Goal: Task Accomplishment & Management: Use online tool/utility

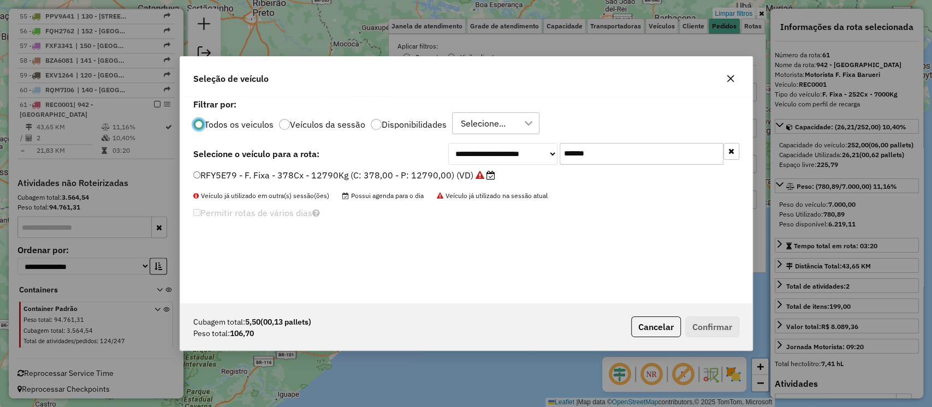
scroll to position [5, 3]
drag, startPoint x: 427, startPoint y: 157, endPoint x: 321, endPoint y: 158, distance: 105.3
click at [357, 158] on div "**********" at bounding box center [466, 154] width 546 height 22
paste input "text"
type input "*******"
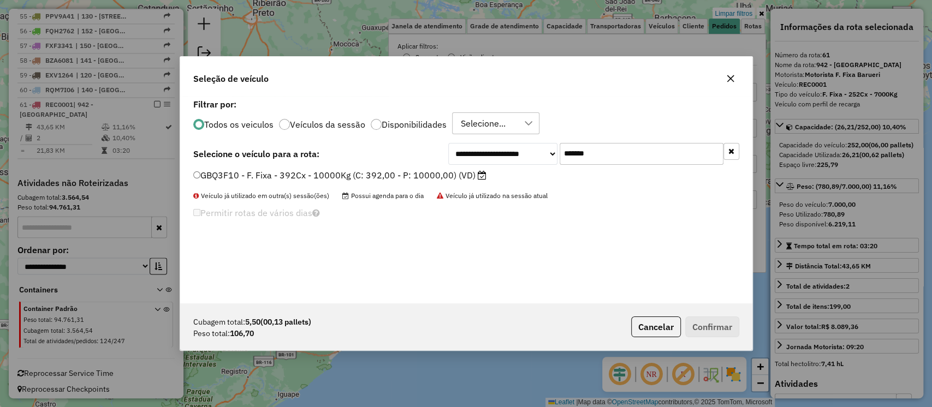
click at [456, 177] on label "GBQ3F10 - F. Fixa - 392Cx - 10000Kg (C: 392,00 - P: 10000,00) (VD)" at bounding box center [339, 175] width 293 height 13
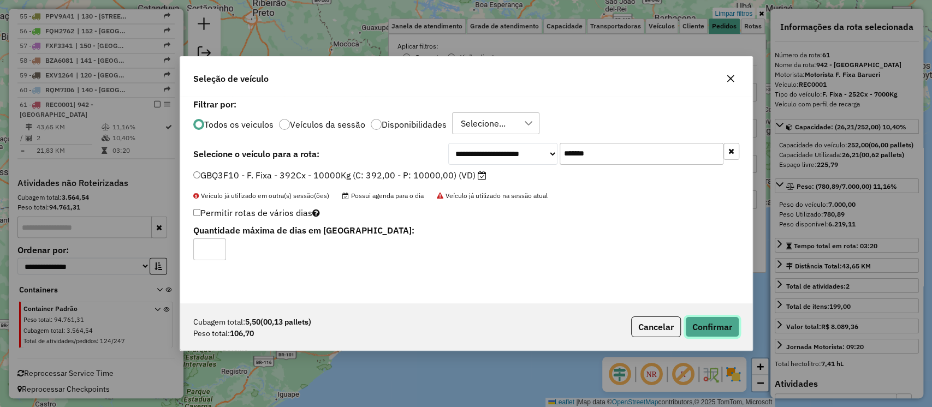
click at [720, 325] on button "Confirmar" at bounding box center [712, 327] width 54 height 21
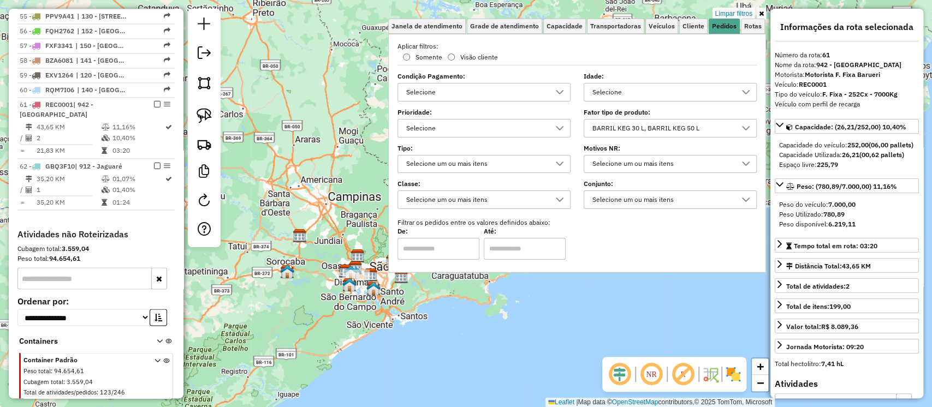
scroll to position [1297, 0]
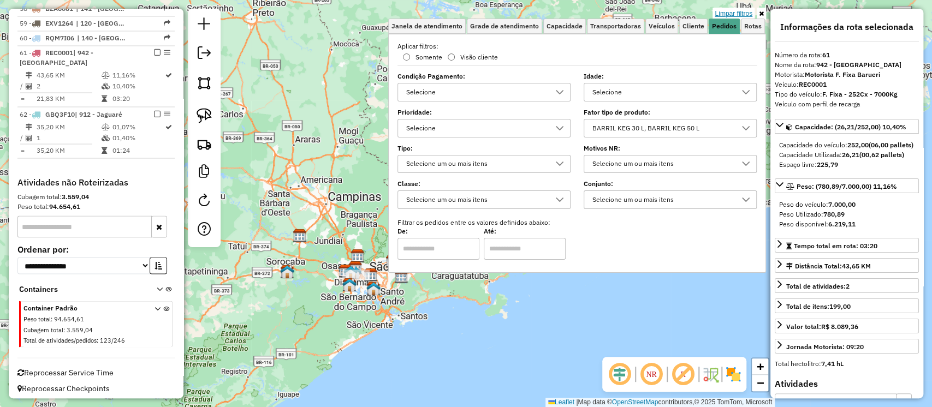
click at [743, 11] on link "Limpar filtros" at bounding box center [733, 14] width 42 height 12
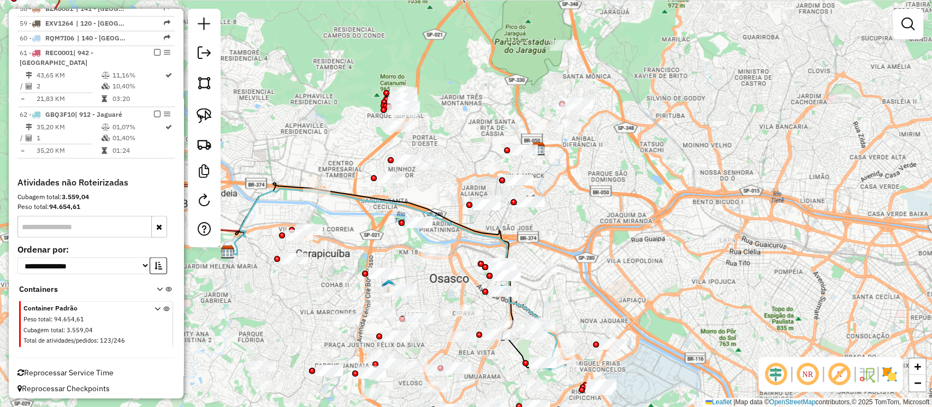
click at [833, 370] on em at bounding box center [839, 374] width 26 height 26
click at [476, 233] on icon at bounding box center [396, 279] width 337 height 181
select select "**********"
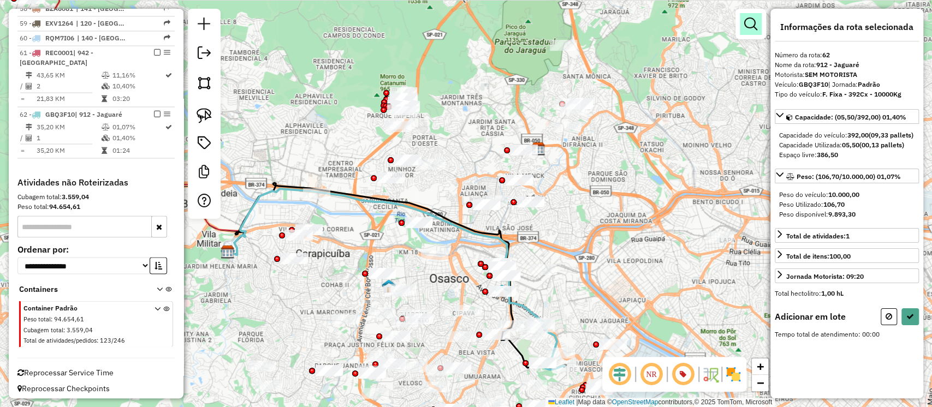
click at [749, 18] on em at bounding box center [750, 23] width 13 height 13
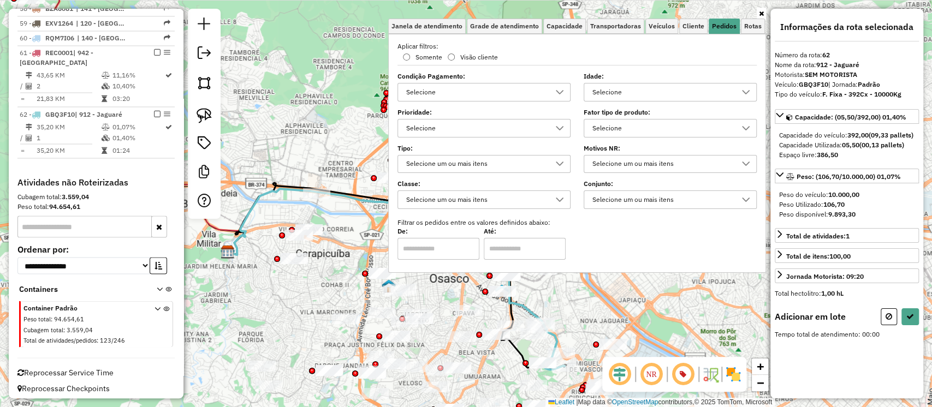
click at [493, 129] on div "Selecione" at bounding box center [475, 128] width 147 height 17
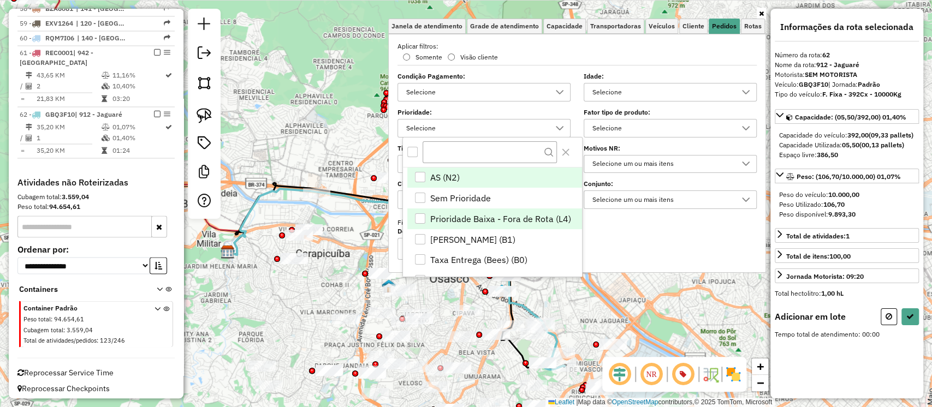
scroll to position [24, 0]
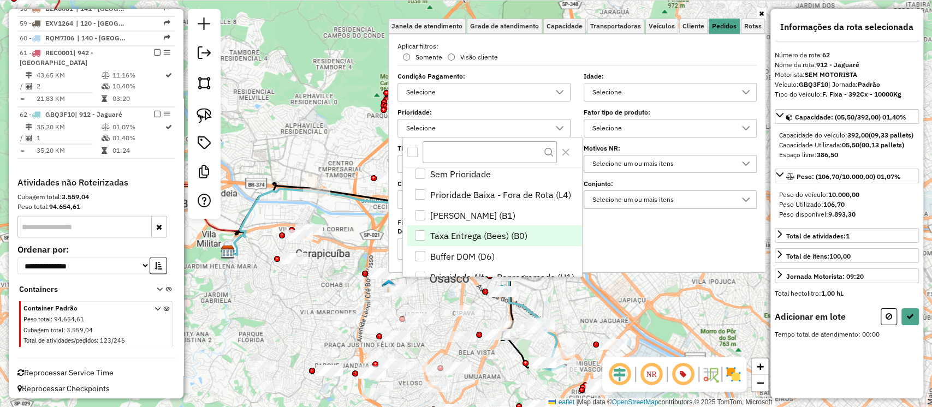
click at [482, 234] on span "Taxa Entrega (Bees) (B0)" at bounding box center [478, 235] width 97 height 13
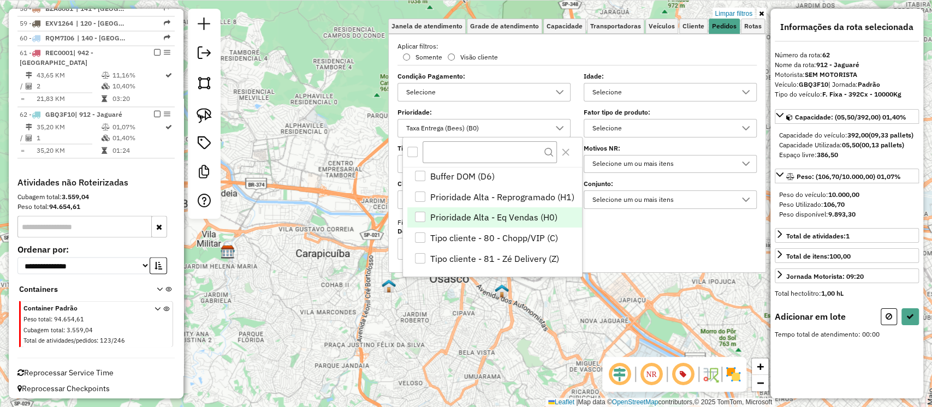
scroll to position [105, 0]
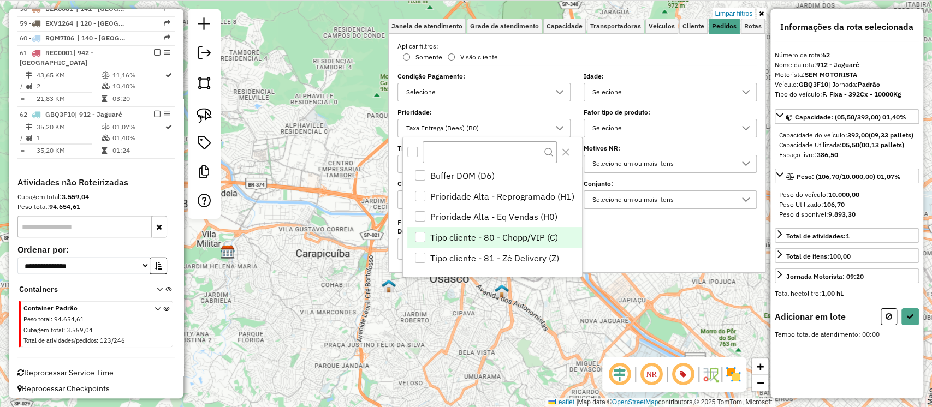
click at [510, 235] on span "Tipo cliente - 80 - Chopp/VIP (C)" at bounding box center [494, 237] width 128 height 13
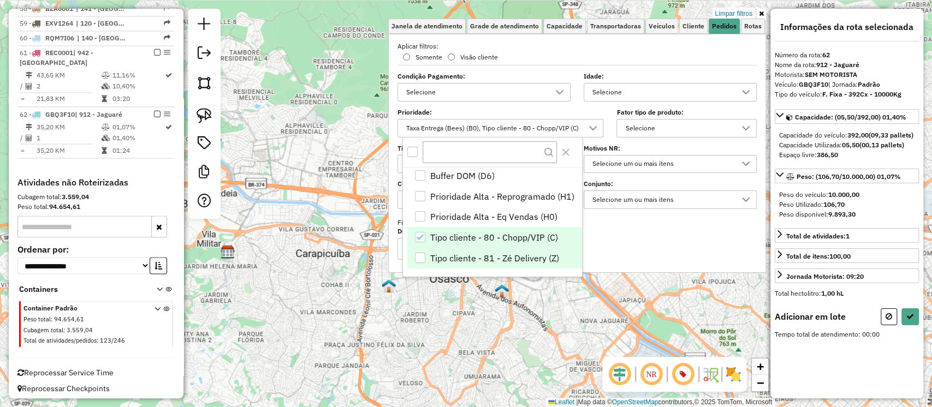
click at [498, 259] on span "Tipo cliente - 81 - Zé Delivery (Z)" at bounding box center [494, 258] width 129 height 13
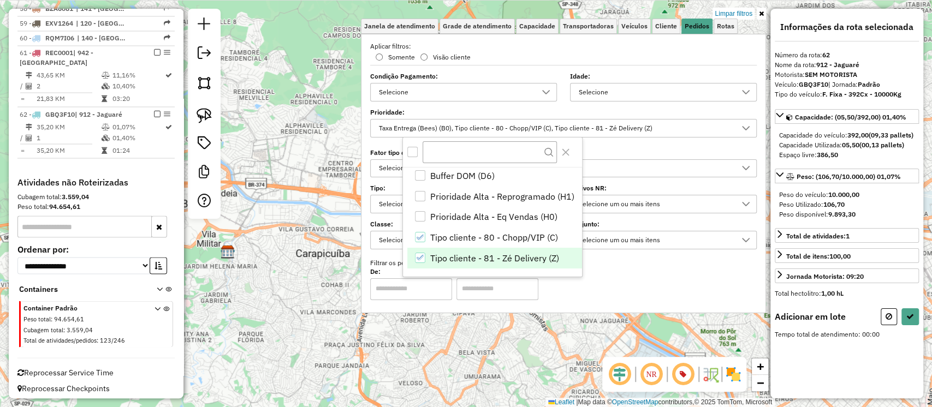
click at [319, 272] on div "Limpar filtros Janela de atendimento Grade de atendimento Capacidade Transporta…" at bounding box center [466, 203] width 932 height 407
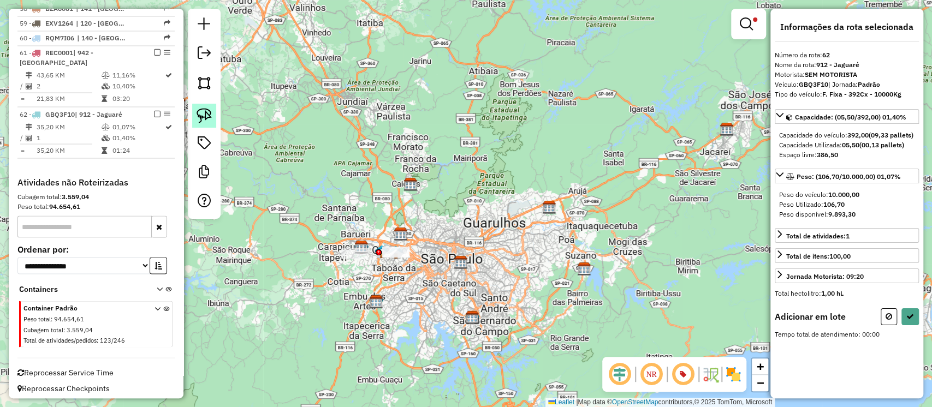
click at [206, 107] on link at bounding box center [204, 116] width 24 height 24
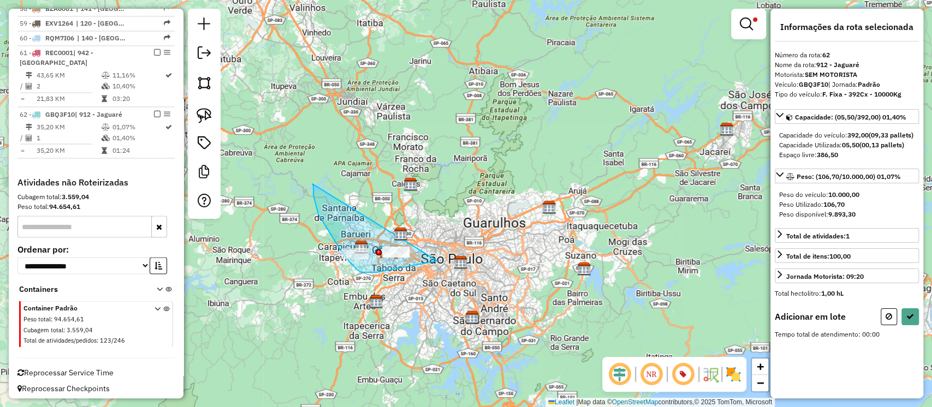
drag, startPoint x: 313, startPoint y: 196, endPoint x: 517, endPoint y: 229, distance: 206.3
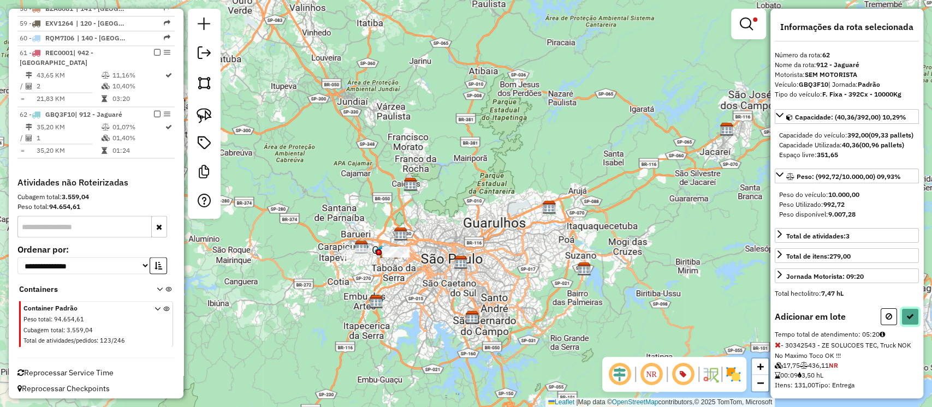
click at [909, 320] on icon at bounding box center [910, 317] width 8 height 8
select select "**********"
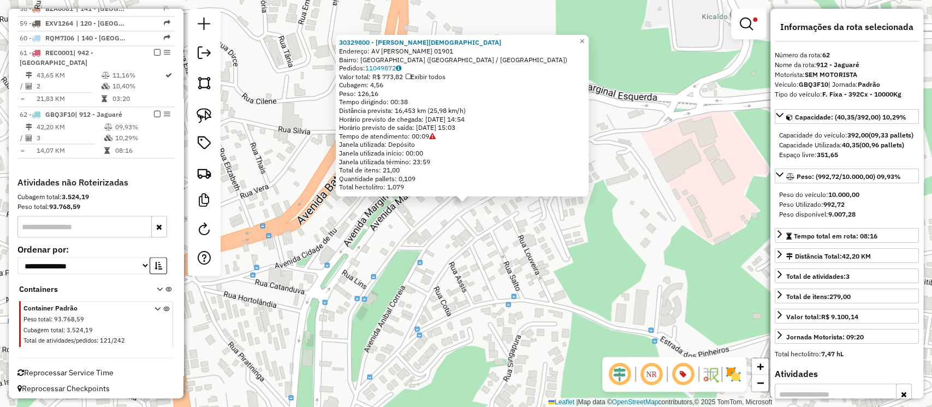
click at [355, 282] on div "30329800 - GEAN PAULO DE JESUS Endereço: AV ANIBAL CORREIA 01901 Bairro: PARQUE…" at bounding box center [466, 203] width 932 height 407
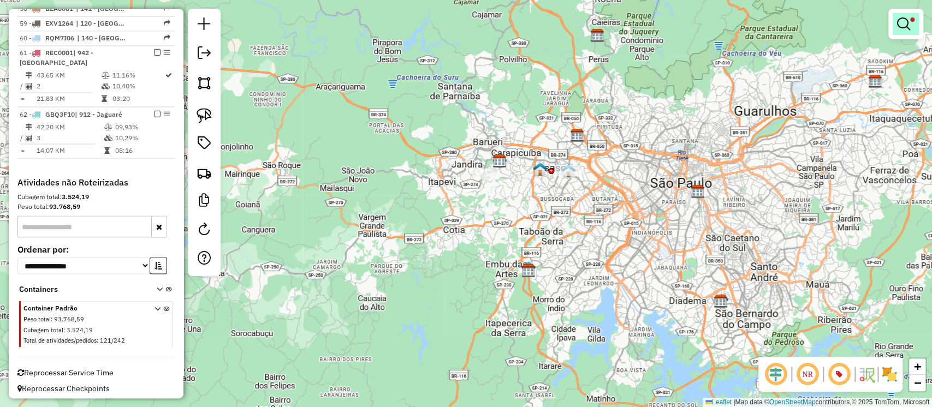
click at [911, 24] on link at bounding box center [905, 24] width 26 height 22
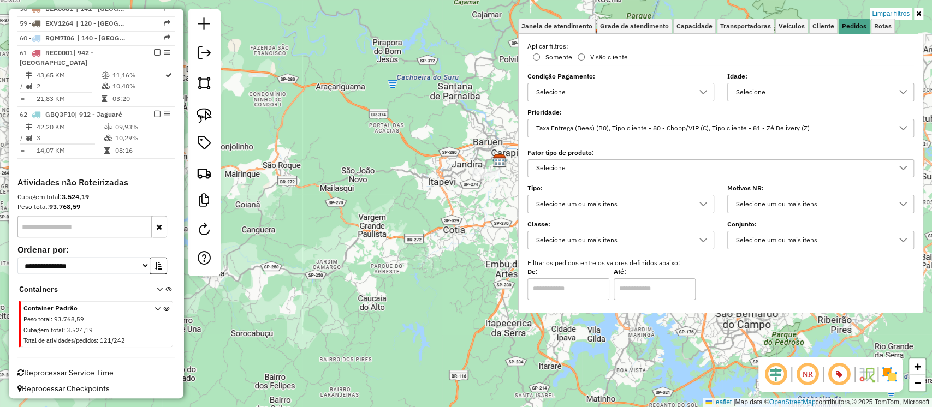
click at [678, 126] on div "Taxa Entrega (Bees) (B0), Tipo cliente - 80 - Chopp/VIP (C), Tipo cliente - 81 …" at bounding box center [712, 128] width 361 height 17
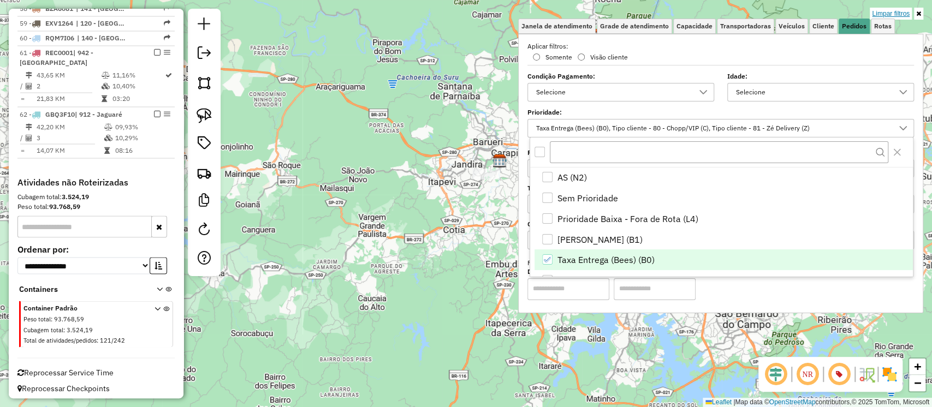
click at [881, 10] on link "Limpar filtros" at bounding box center [890, 14] width 42 height 12
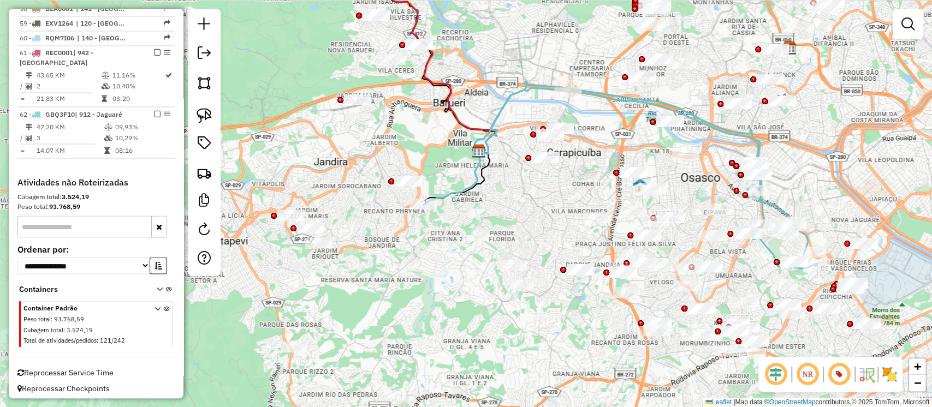
click at [464, 188] on icon at bounding box center [620, 175] width 393 height 186
select select "**********"
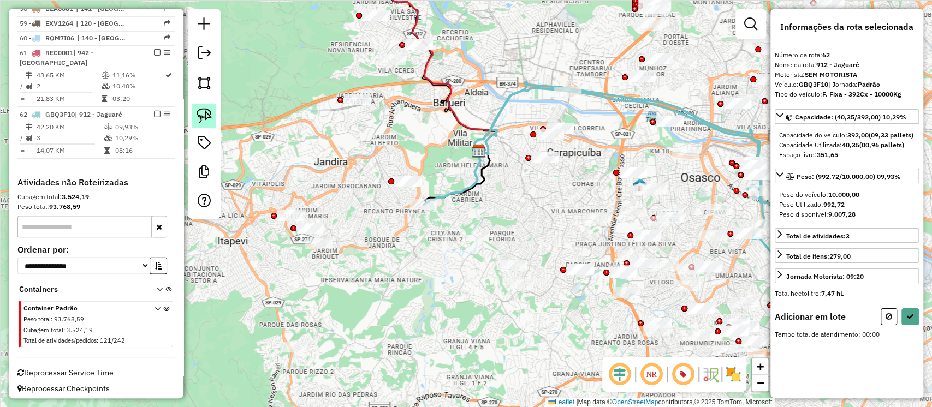
click at [200, 114] on img at bounding box center [203, 115] width 15 height 15
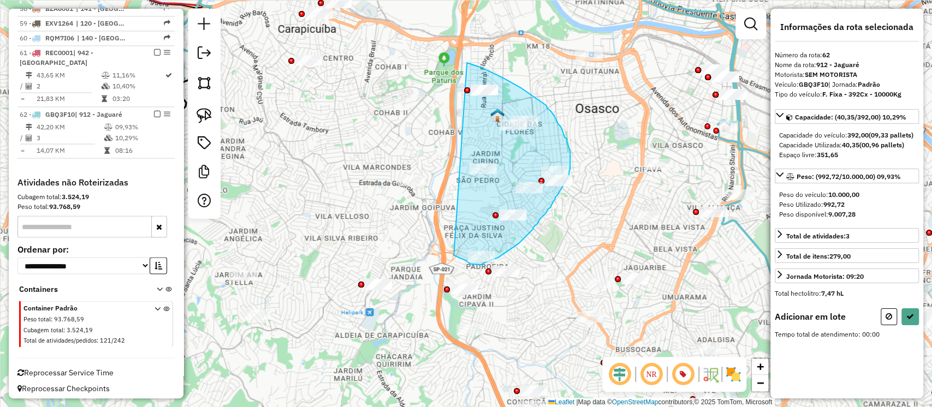
drag, startPoint x: 458, startPoint y: 258, endPoint x: 460, endPoint y: 61, distance: 197.0
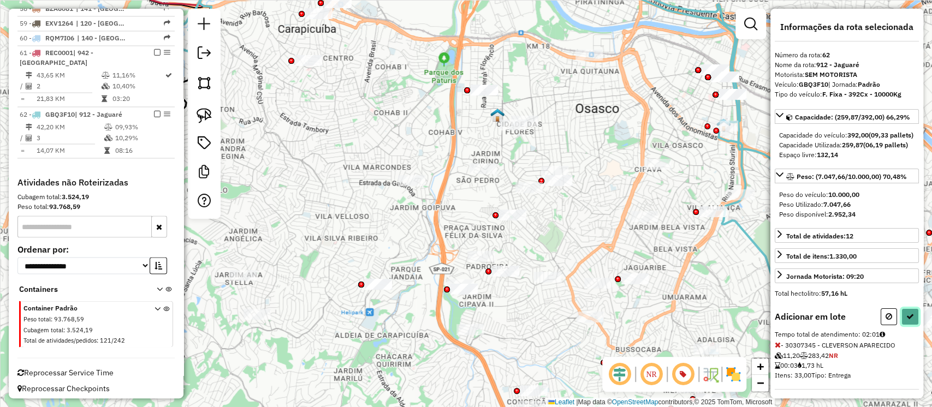
click at [908, 320] on icon at bounding box center [910, 317] width 8 height 8
select select "**********"
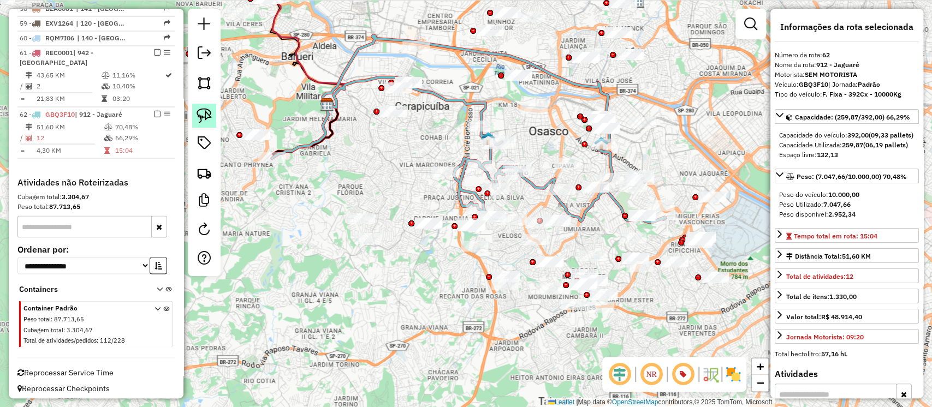
click at [207, 110] on img at bounding box center [203, 115] width 15 height 15
drag, startPoint x: 616, startPoint y: 134, endPoint x: 603, endPoint y: 161, distance: 29.8
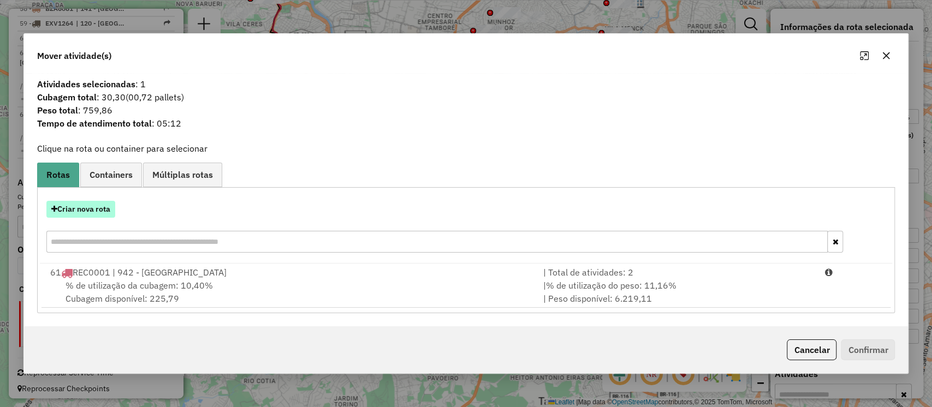
click at [87, 204] on button "Criar nova rota" at bounding box center [80, 209] width 69 height 17
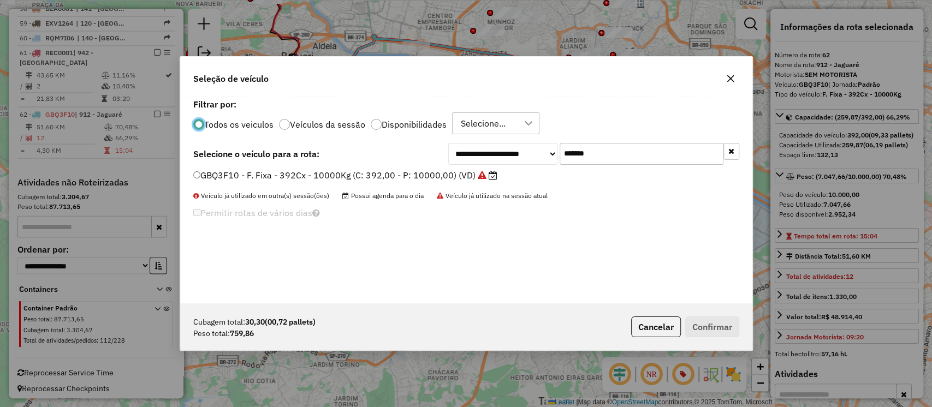
scroll to position [5, 3]
drag, startPoint x: 589, startPoint y: 151, endPoint x: 487, endPoint y: 151, distance: 102.1
click at [493, 151] on div "**********" at bounding box center [593, 154] width 291 height 22
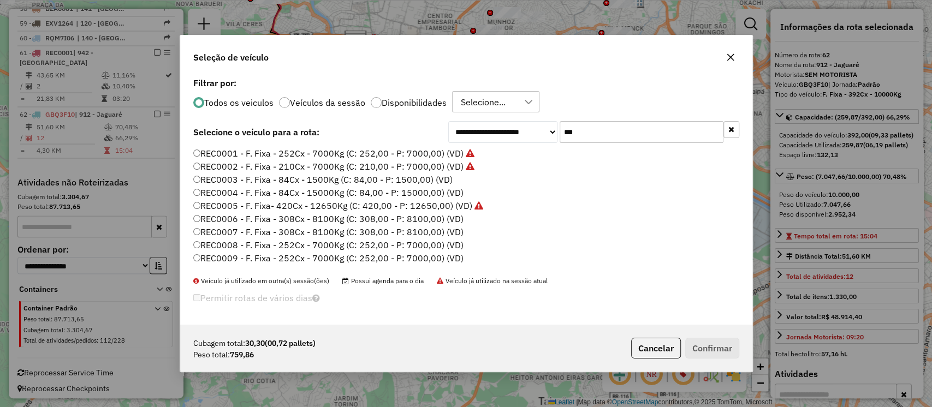
type input "***"
click at [396, 175] on label "REC0003 - F. Fixa - 84Cx - 1500Kg (C: 84,00 - P: 1500,00) (VD)" at bounding box center [322, 179] width 259 height 13
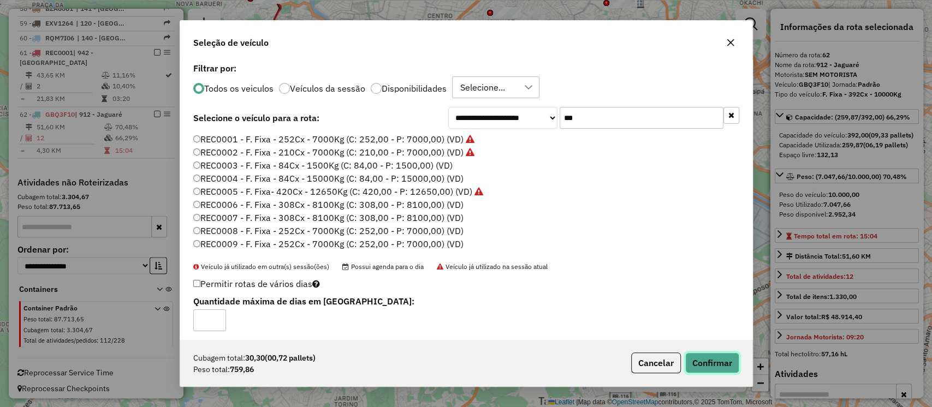
click at [708, 361] on button "Confirmar" at bounding box center [712, 363] width 54 height 21
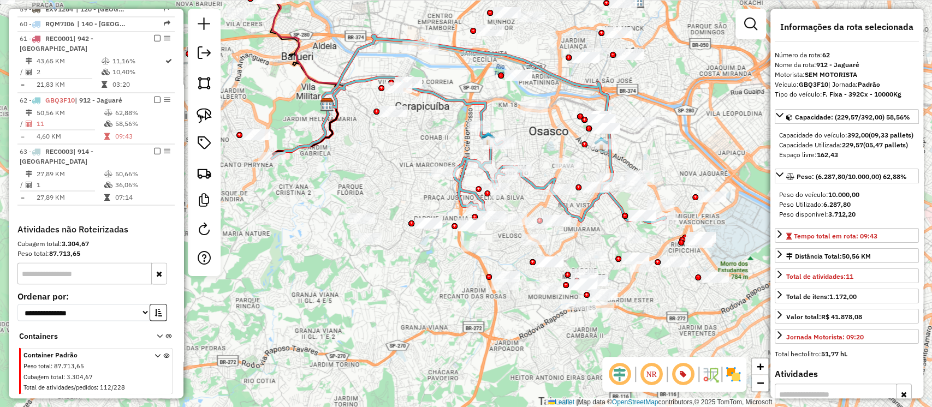
scroll to position [1358, 0]
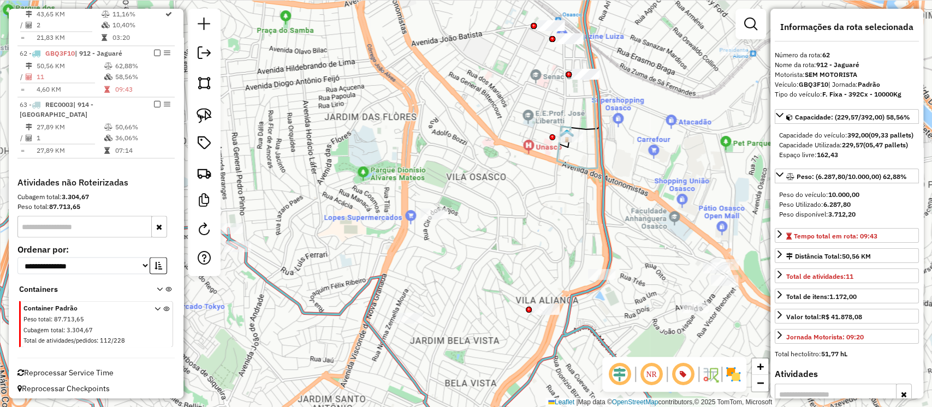
click at [557, 151] on icon at bounding box center [577, 64] width 40 height 210
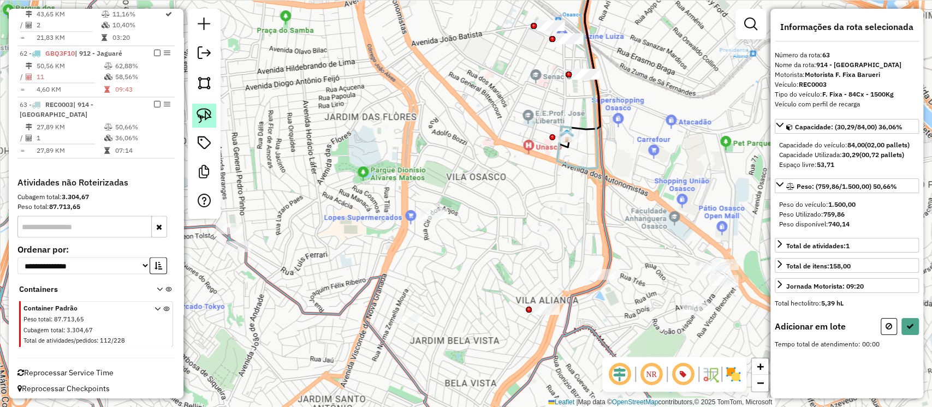
click at [206, 116] on img at bounding box center [203, 115] width 15 height 15
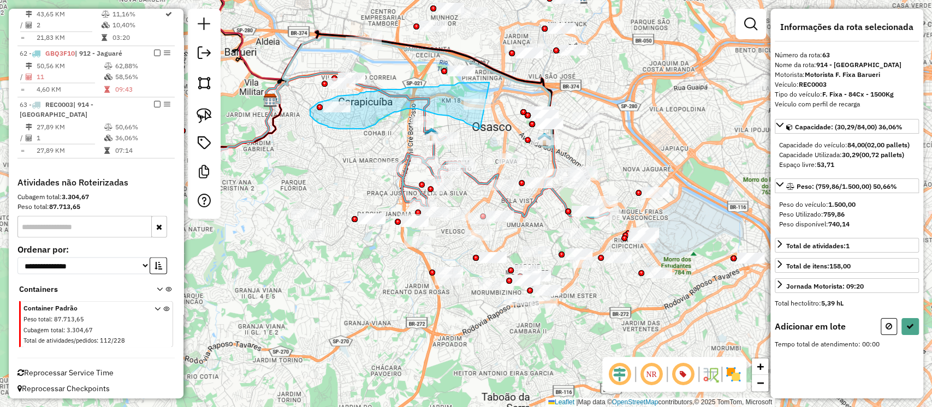
drag, startPoint x: 489, startPoint y: 82, endPoint x: 481, endPoint y: 130, distance: 48.2
click at [481, 130] on div "Janela de atendimento Grade de atendimento Capacidade Transportadoras Veículos …" at bounding box center [466, 203] width 932 height 407
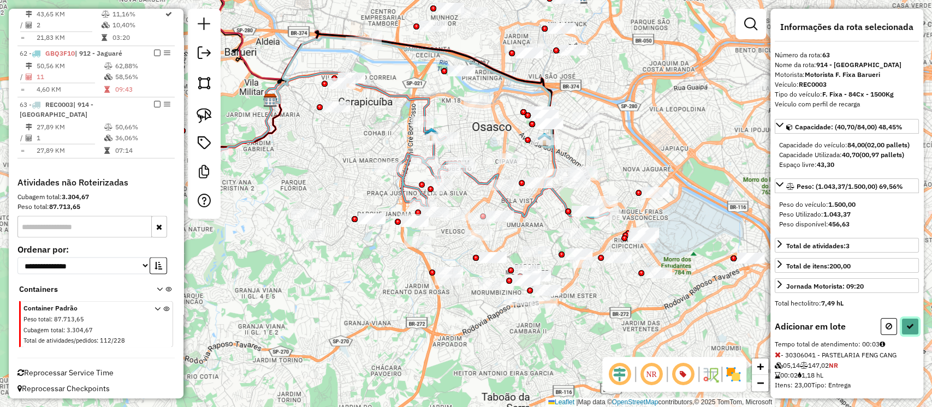
click at [906, 330] on icon at bounding box center [910, 327] width 8 height 8
select select "**********"
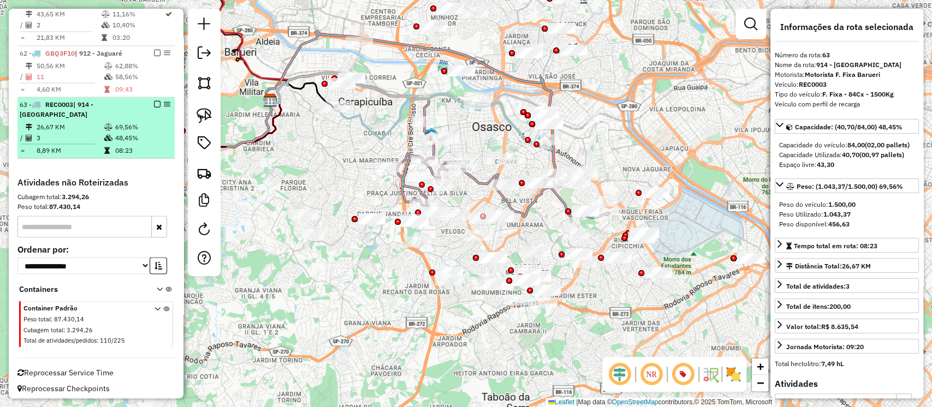
click at [154, 100] on em at bounding box center [157, 103] width 7 height 7
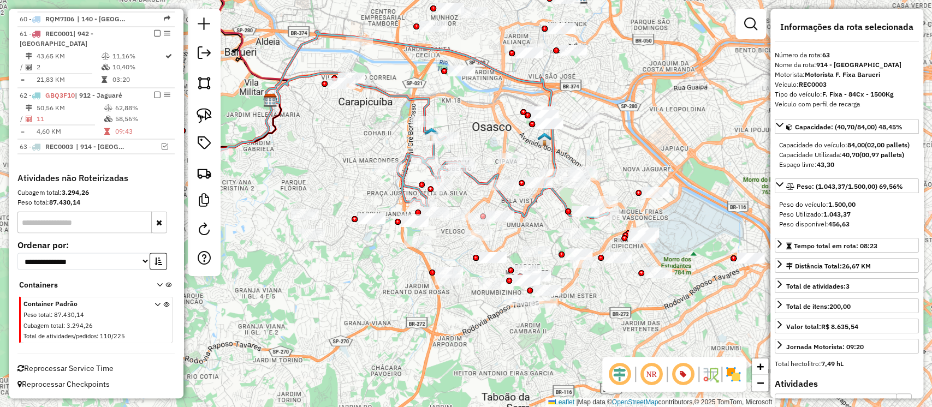
scroll to position [1311, 0]
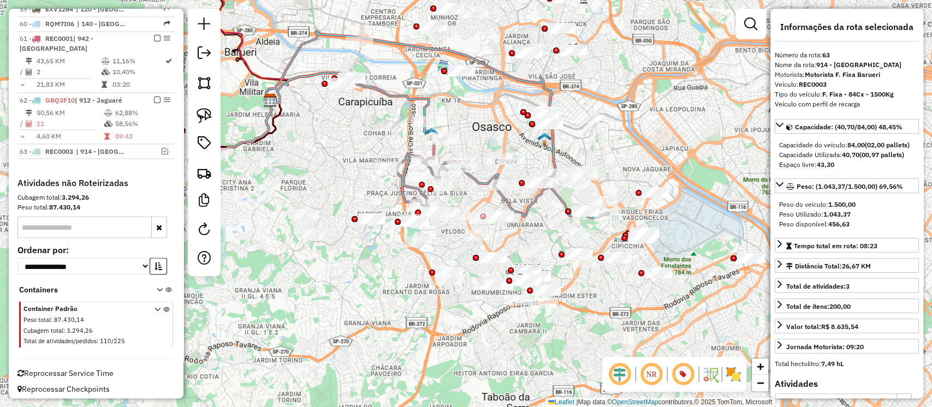
click at [476, 184] on icon at bounding box center [411, 124] width 393 height 187
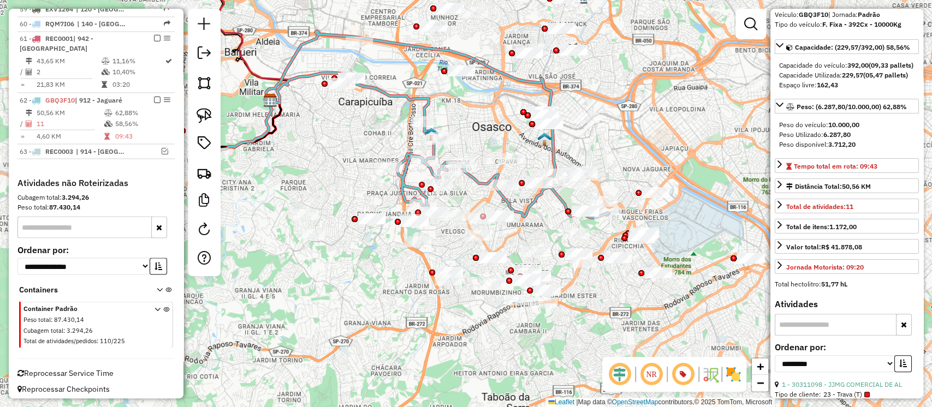
scroll to position [145, 0]
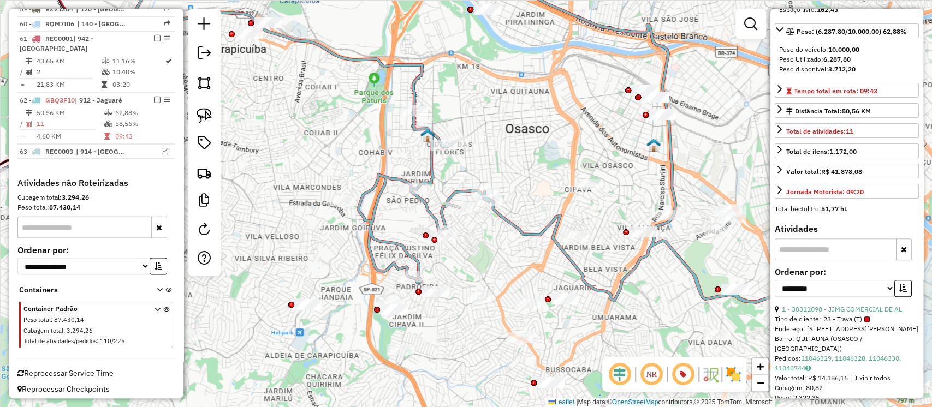
click at [412, 269] on icon at bounding box center [389, 130] width 788 height 343
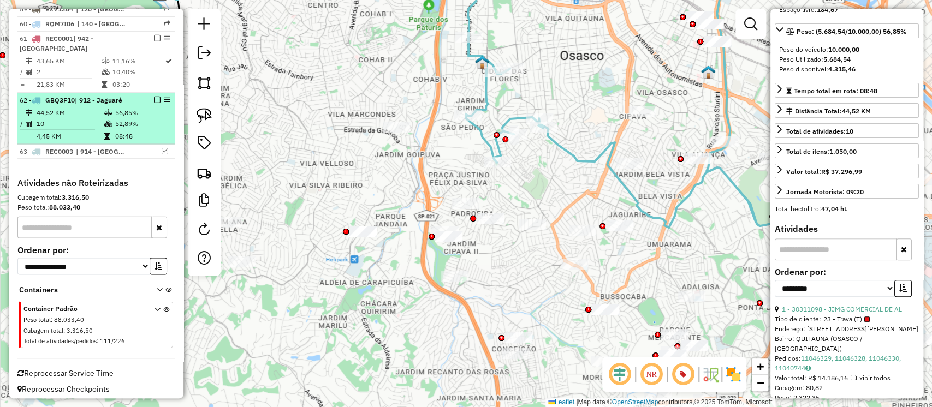
click at [157, 96] on em at bounding box center [157, 99] width 7 height 7
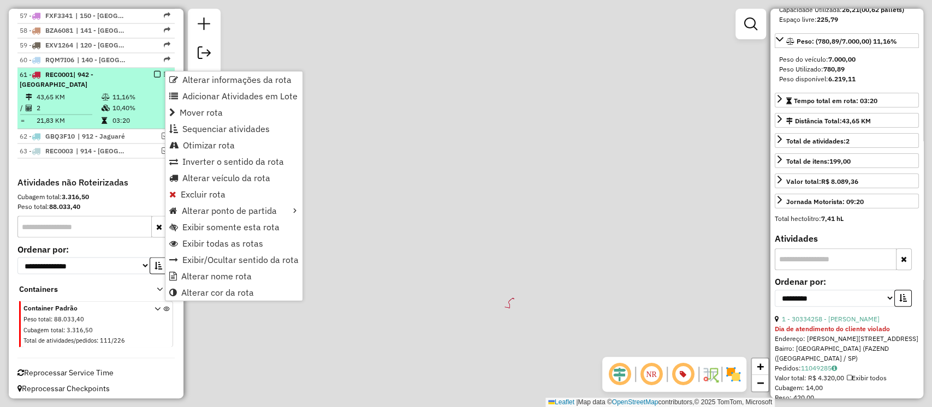
scroll to position [155, 0]
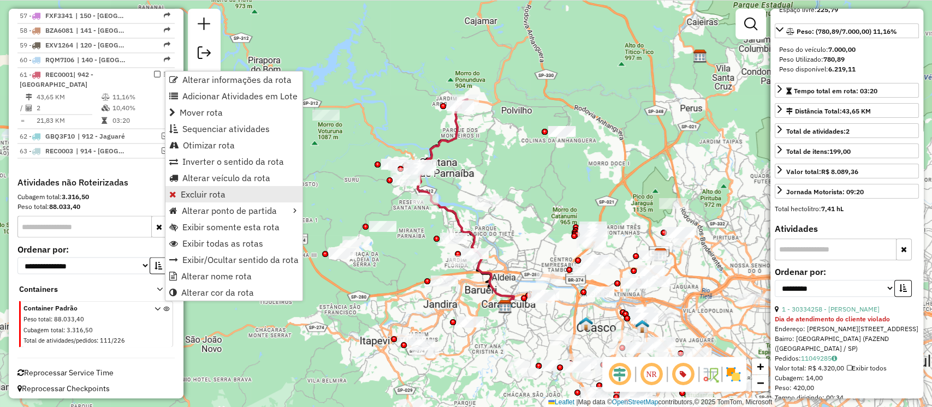
click at [217, 193] on span "Excluir rota" at bounding box center [203, 194] width 45 height 9
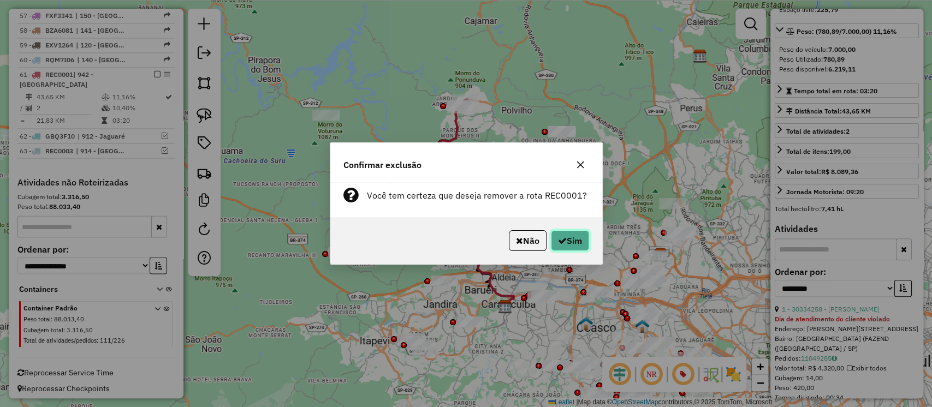
click at [553, 242] on button "Sim" at bounding box center [570, 240] width 38 height 21
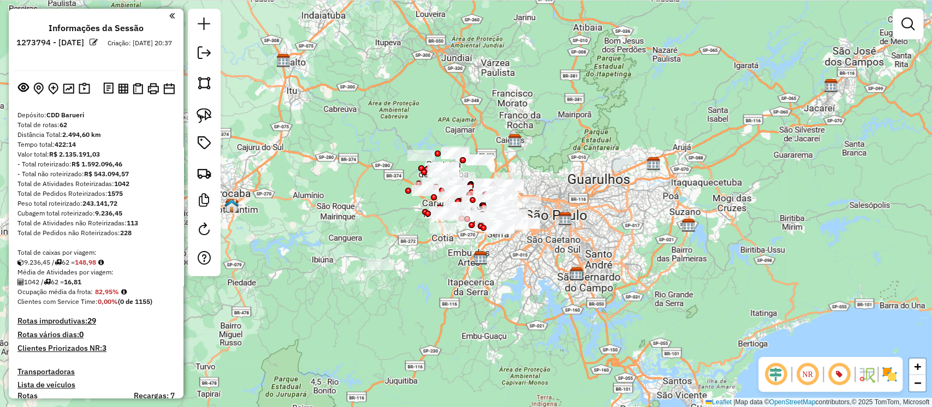
scroll to position [0, 0]
click at [208, 54] on em at bounding box center [204, 52] width 13 height 13
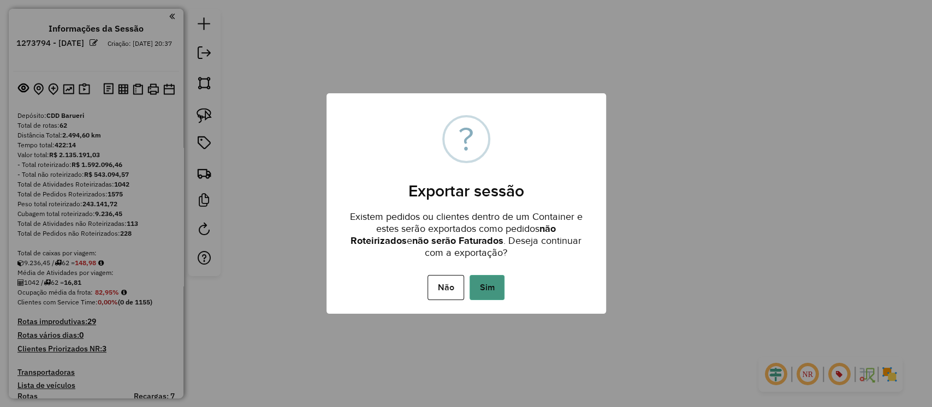
click at [493, 286] on button "Sim" at bounding box center [486, 287] width 35 height 25
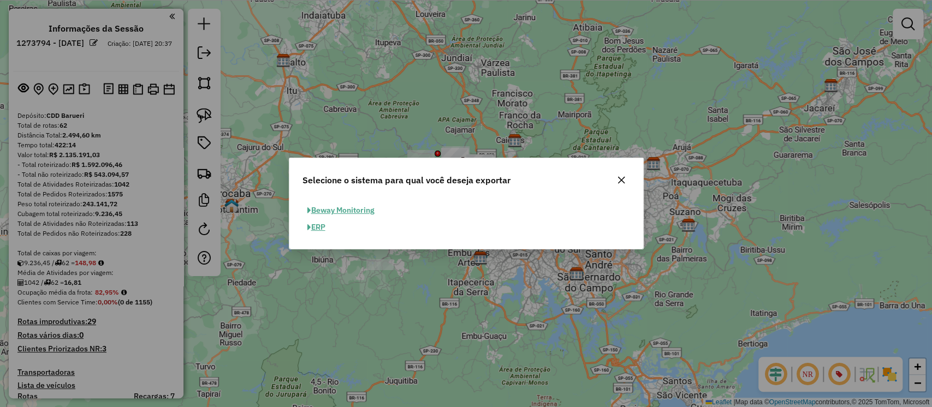
click at [320, 226] on button "ERP" at bounding box center [316, 227] width 28 height 17
select select "**"
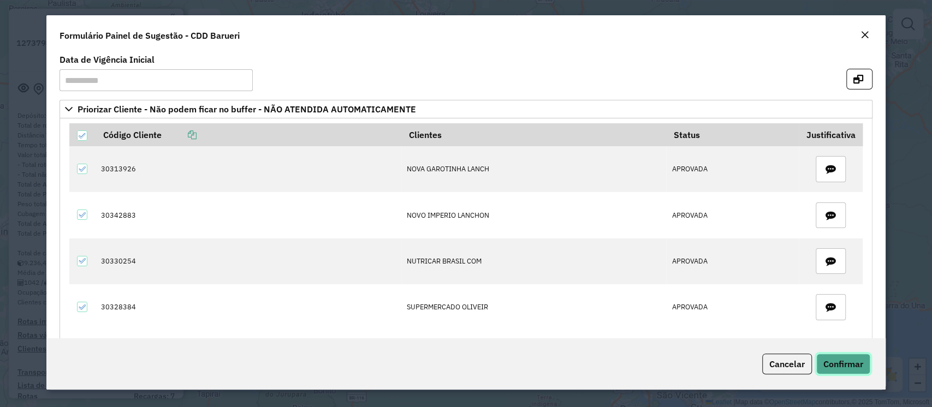
click at [866, 369] on button "Confirmar" at bounding box center [843, 364] width 54 height 21
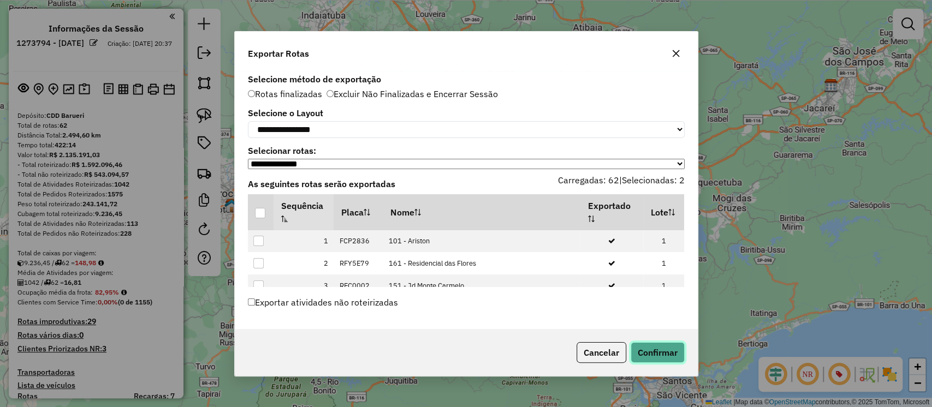
click at [672, 353] on button "Confirmar" at bounding box center [657, 352] width 54 height 21
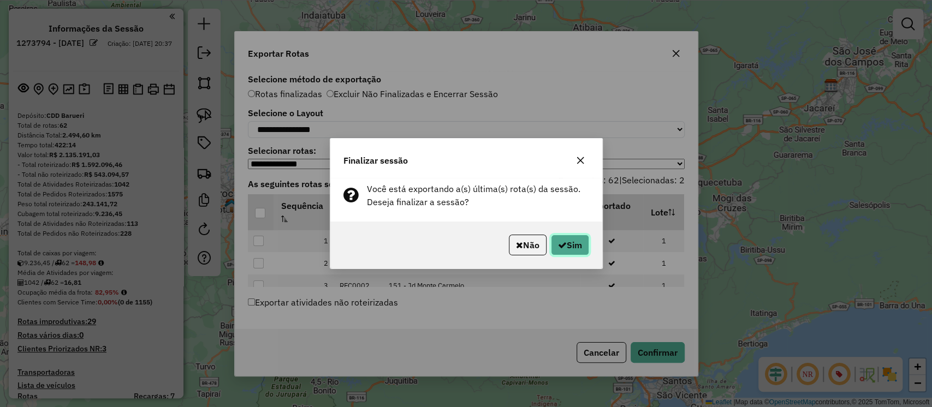
click at [564, 235] on button "Sim" at bounding box center [570, 245] width 38 height 21
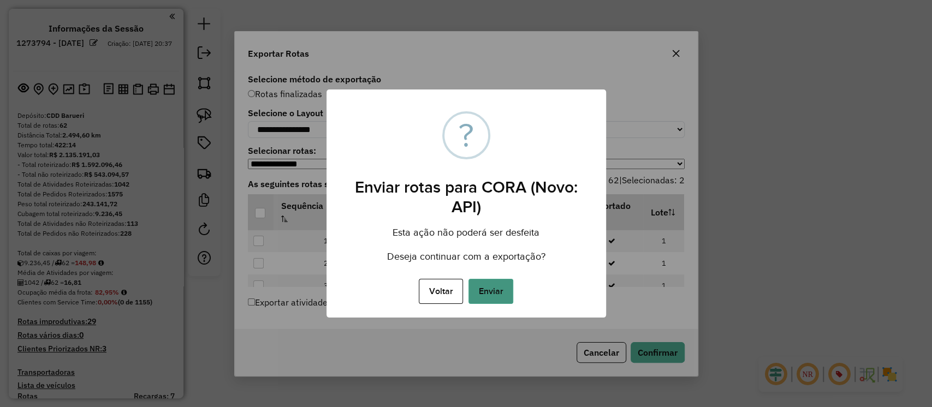
click at [489, 286] on button "Enviar" at bounding box center [490, 291] width 45 height 25
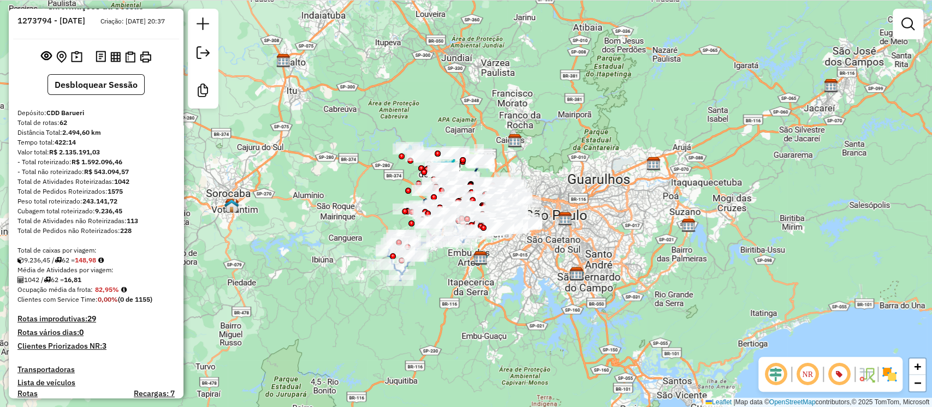
scroll to position [24, 0]
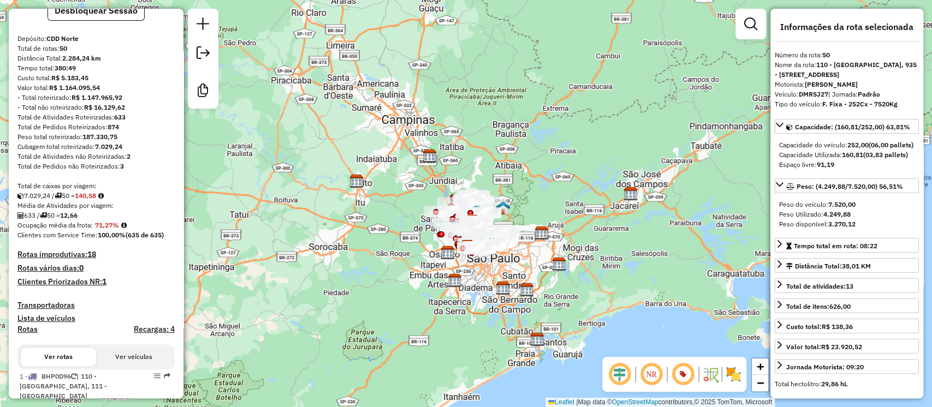
scroll to position [73, 0]
